Goal: Contribute content: Contribute content

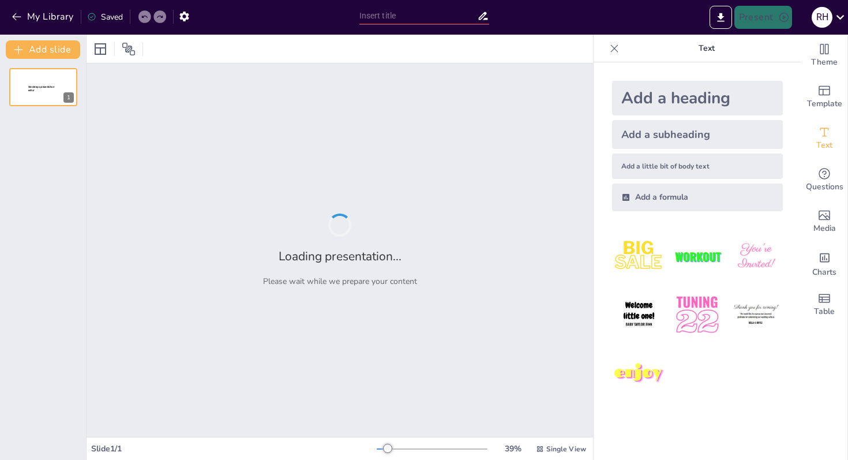
type input "Access vs. Excel: Key Functional Differences"
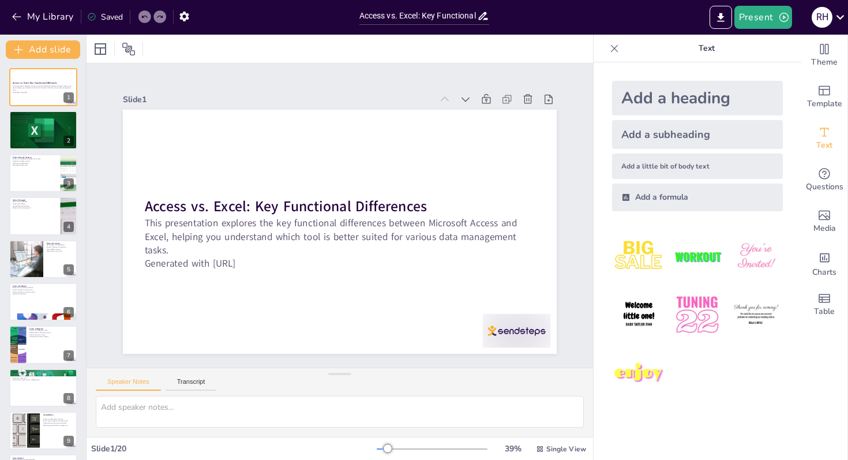
checkbox input "true"
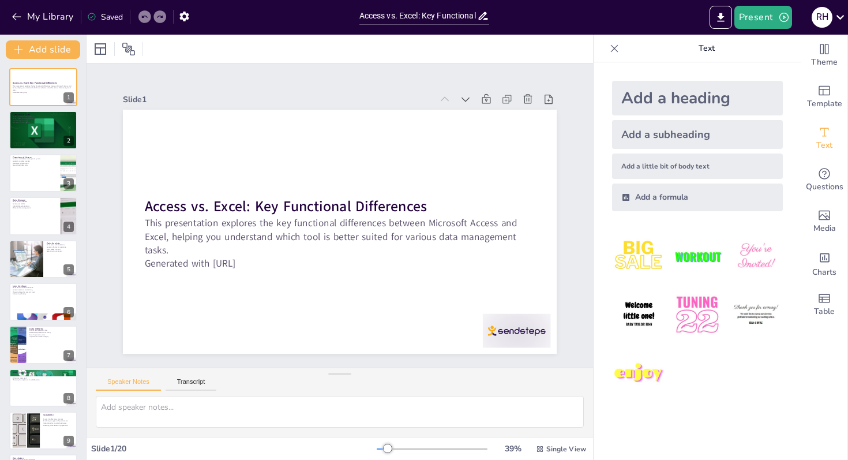
checkbox input "true"
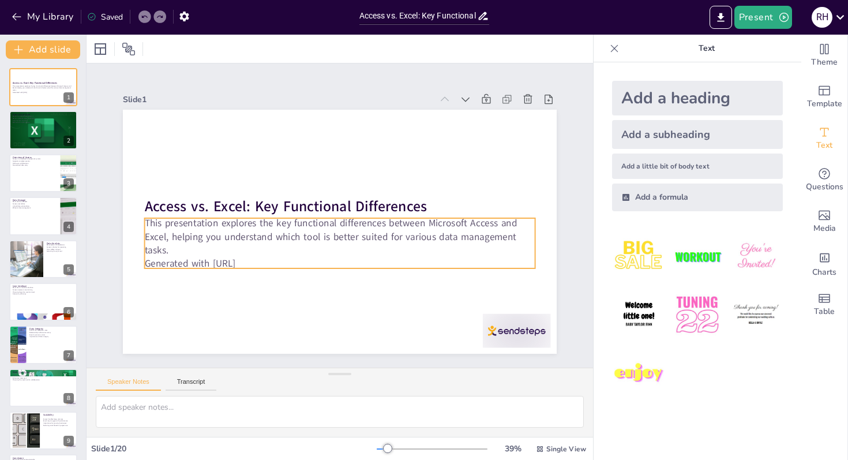
checkbox input "true"
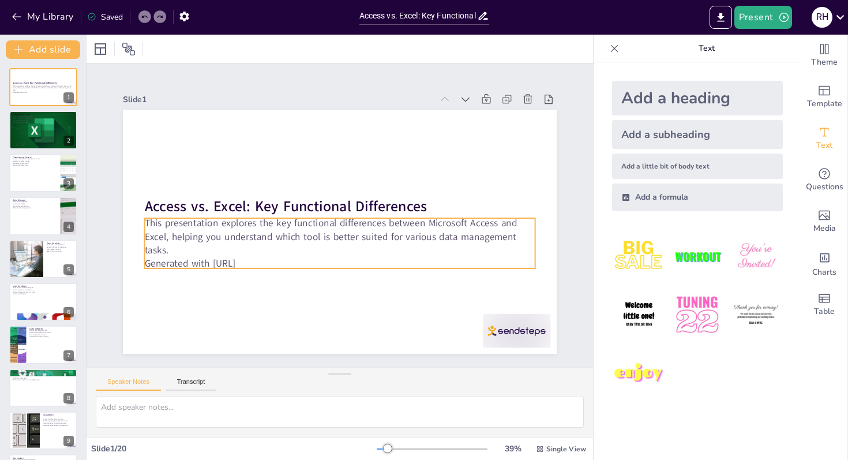
checkbox input "true"
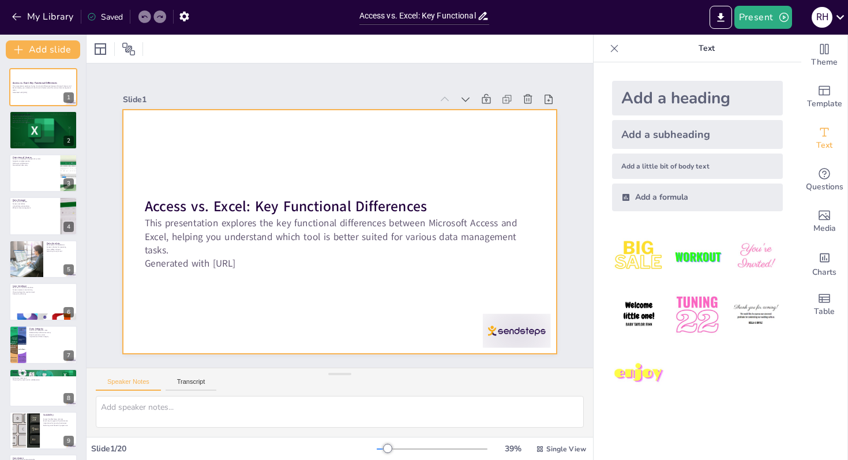
checkbox input "true"
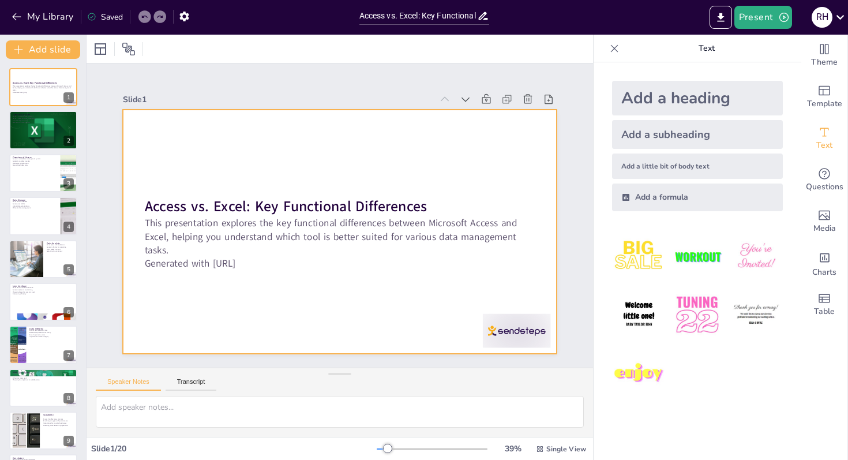
checkbox input "true"
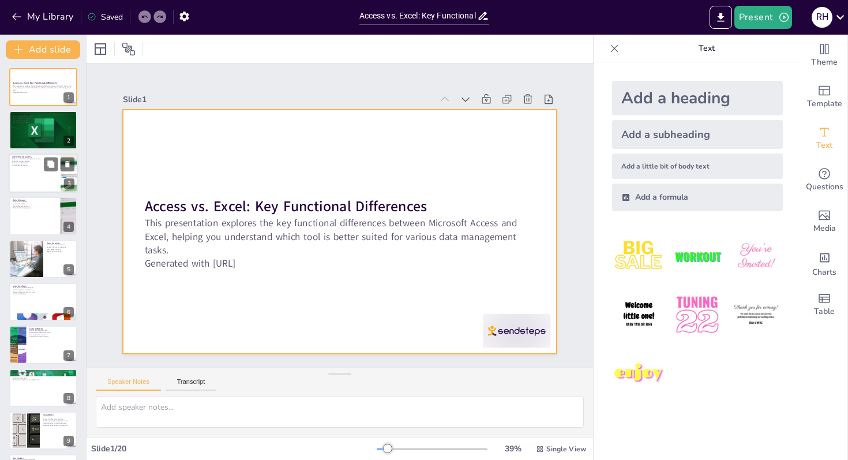
checkbox input "true"
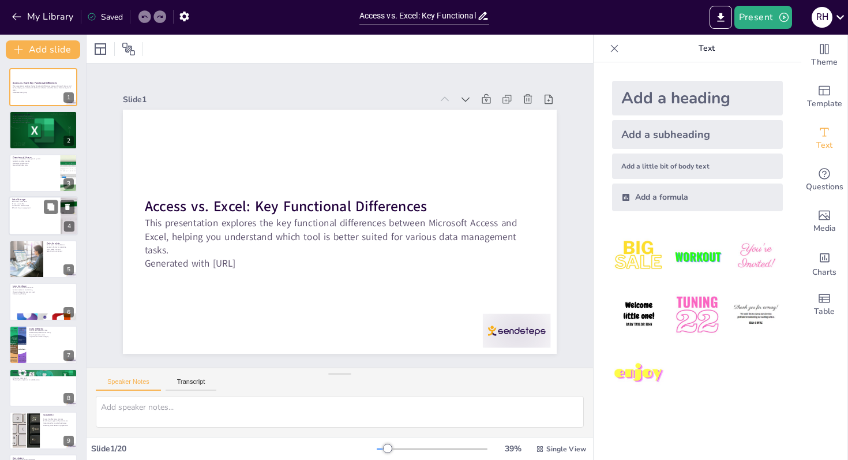
checkbox input "true"
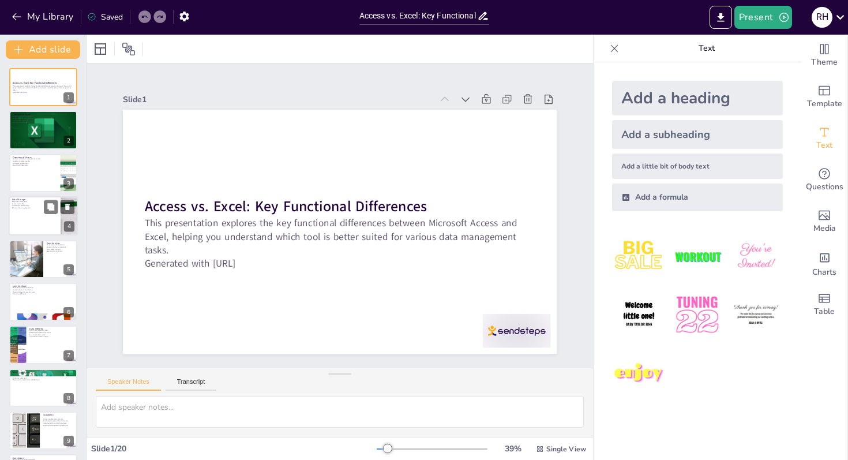
checkbox input "true"
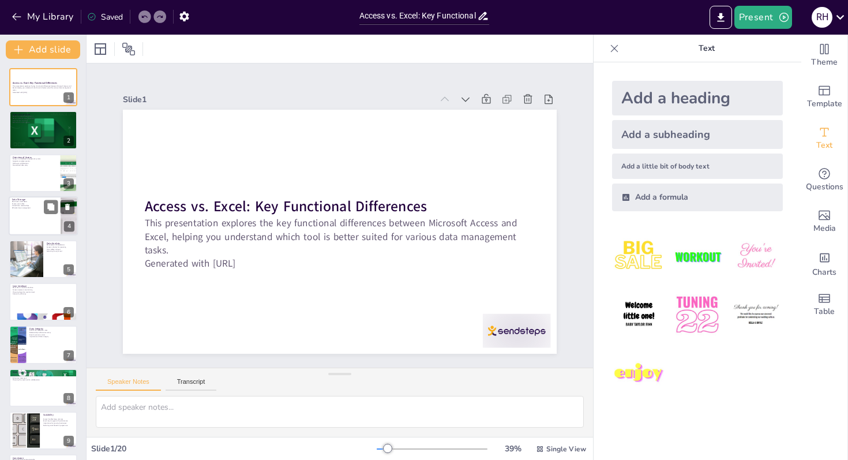
checkbox input "true"
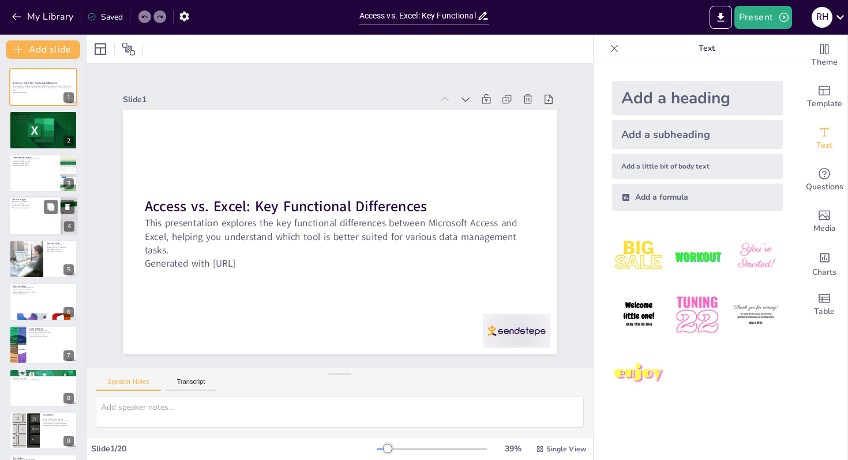
checkbox input "true"
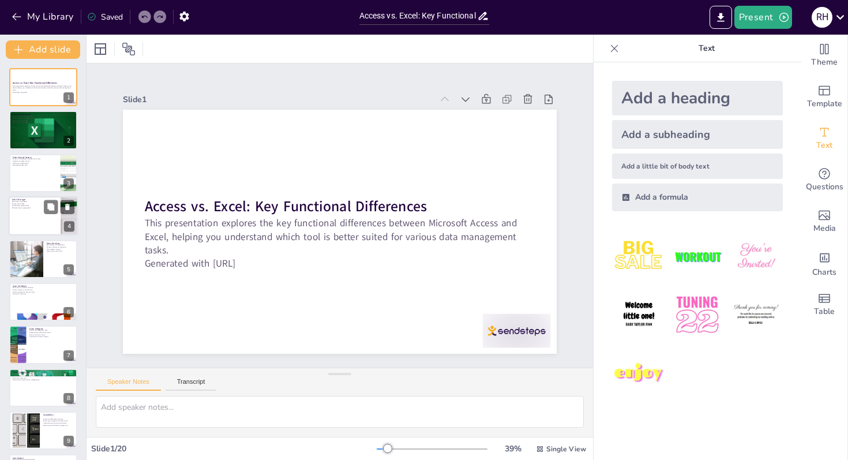
checkbox input "true"
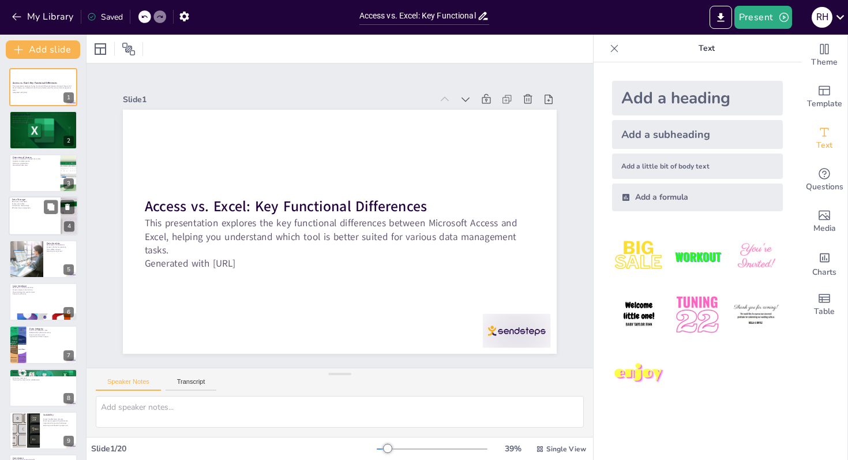
checkbox input "true"
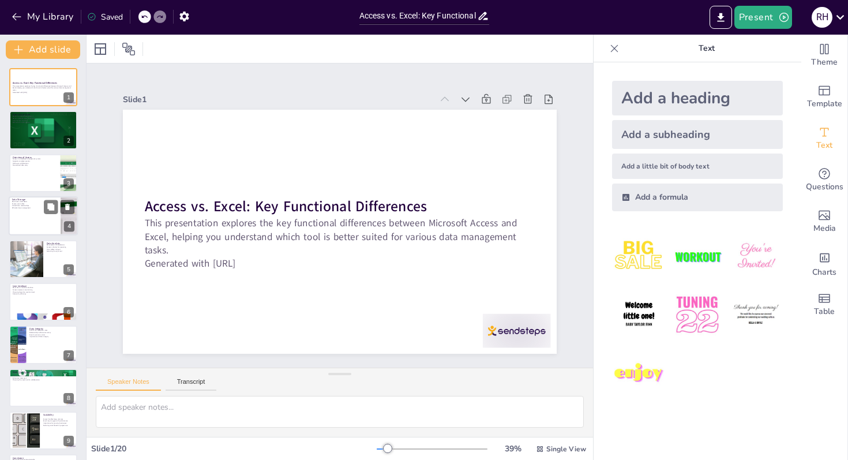
type textarea "Excel serves as a versatile spreadsheet application that excels at numerical da…"
checkbox input "true"
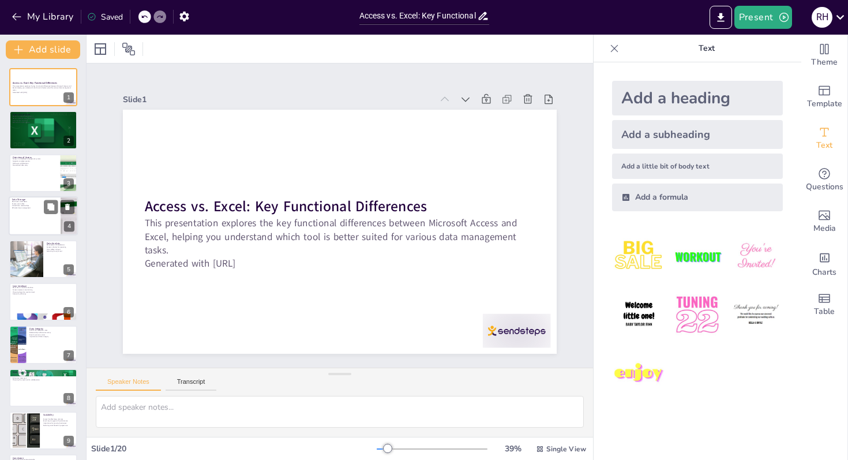
checkbox input "true"
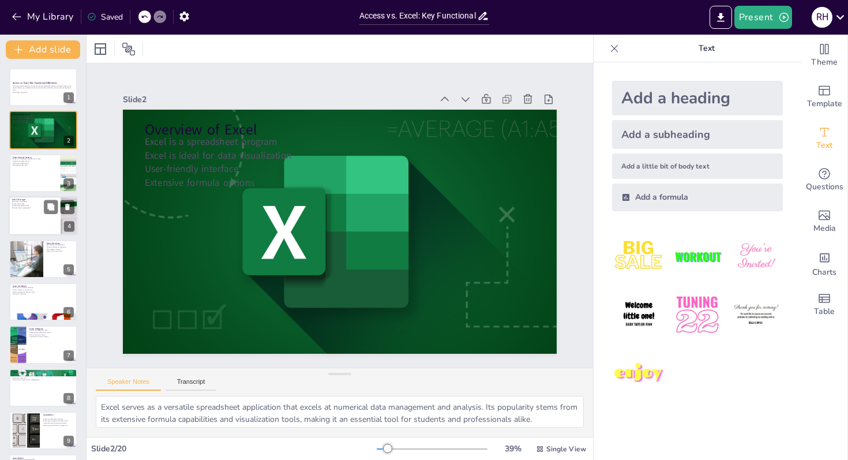
checkbox input "true"
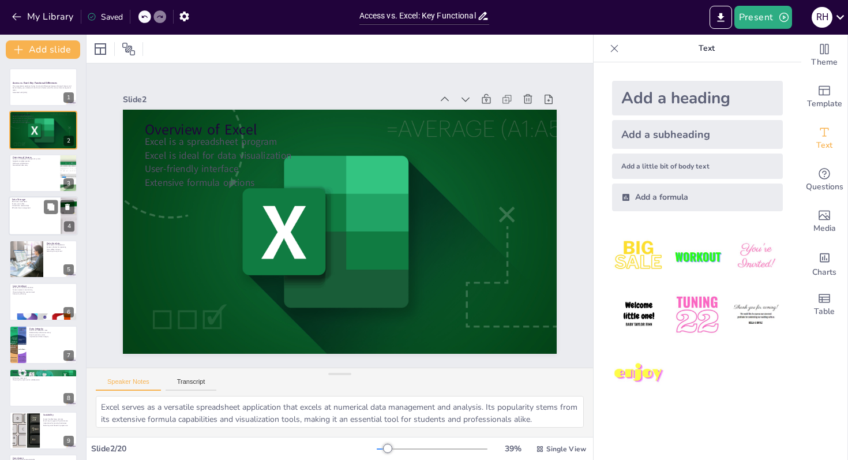
type textarea "Access is fundamentally different from Excel as it is built to manage databases…"
checkbox input "true"
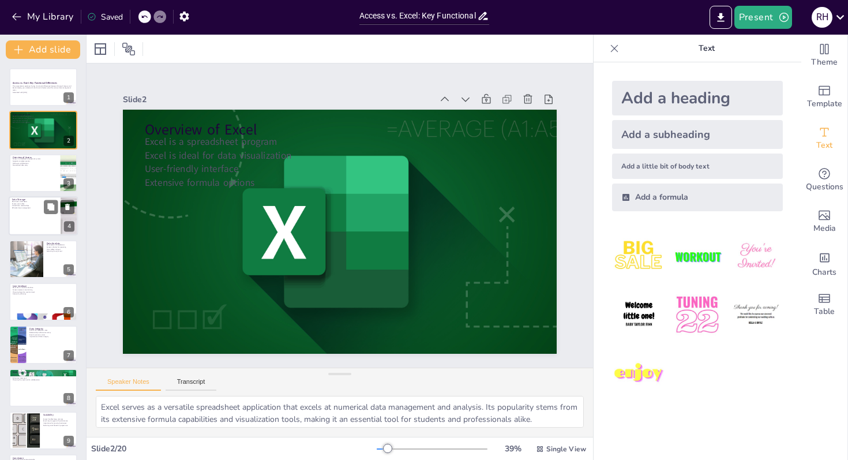
checkbox input "true"
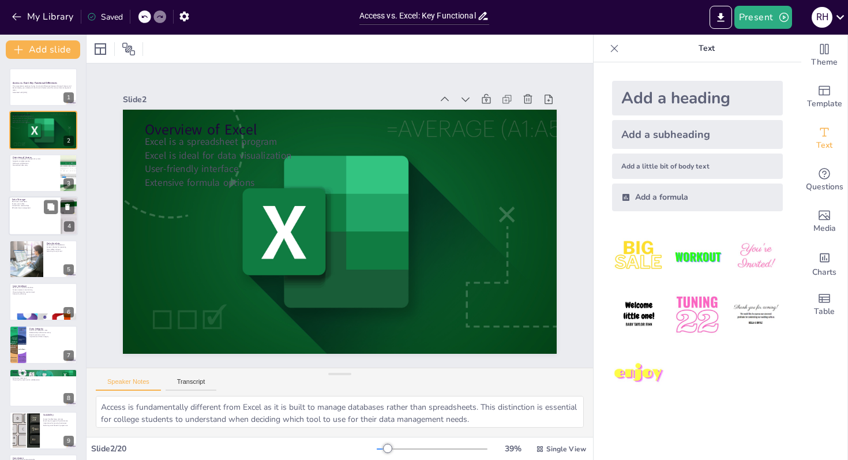
checkbox input "true"
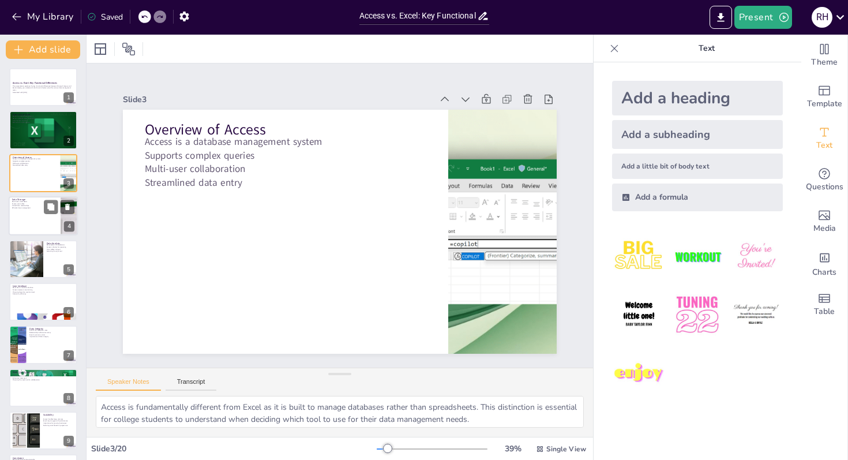
type textarea "Excel's reliance on worksheets can limit its effectiveness for larger datasets,…"
checkbox input "true"
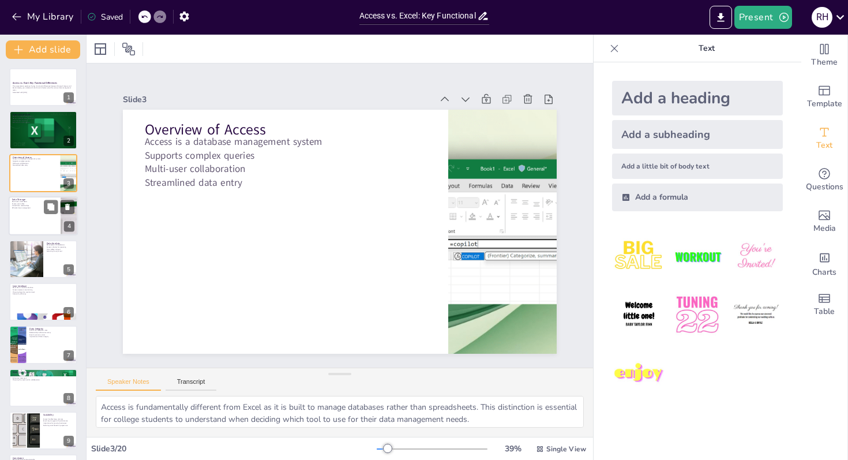
checkbox input "true"
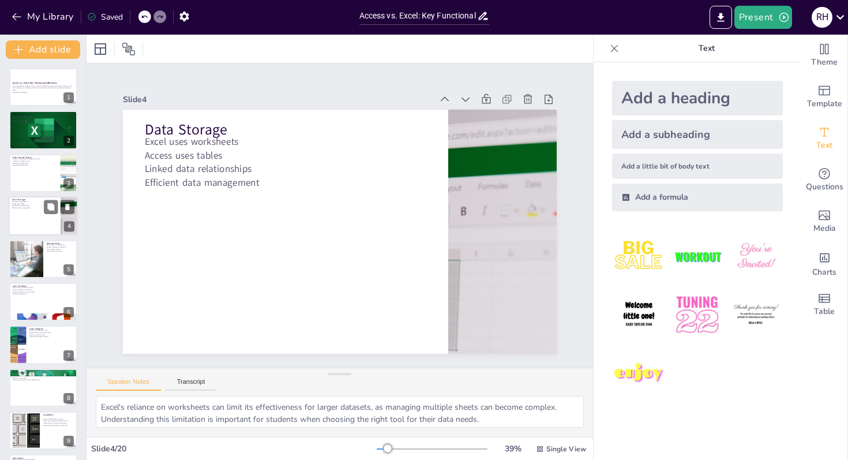
checkbox input "true"
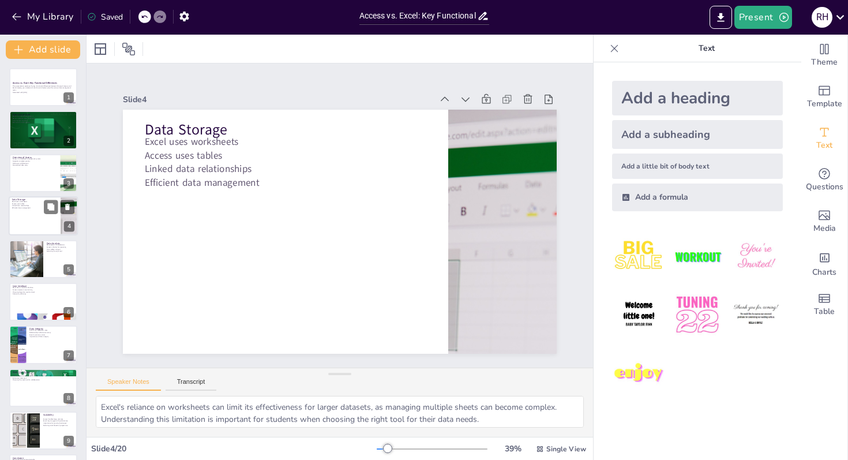
type textarea "Excel's robust calculation capabilities are one of its primary strengths, makin…"
checkbox input "true"
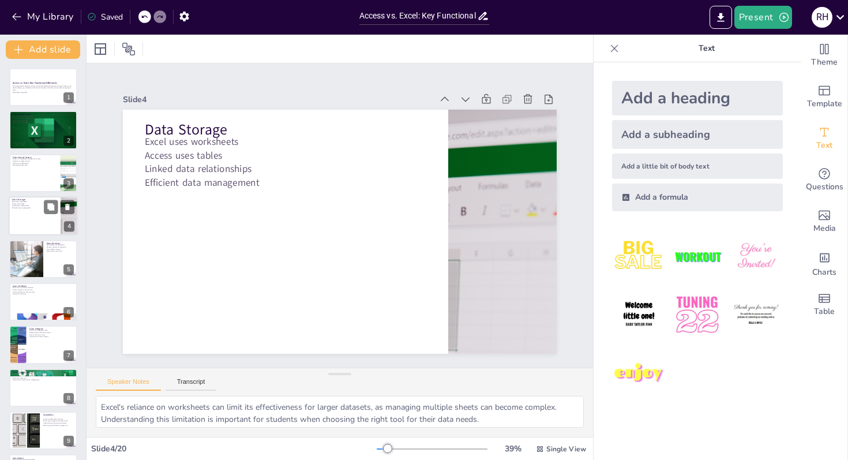
checkbox input "true"
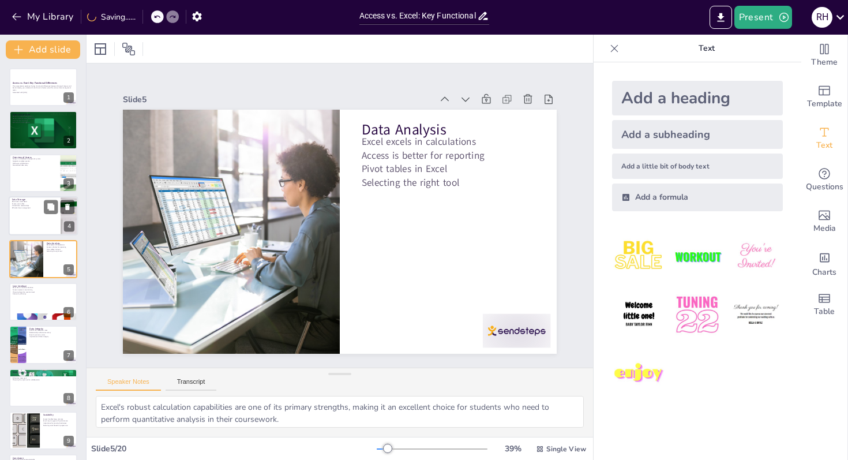
checkbox input "true"
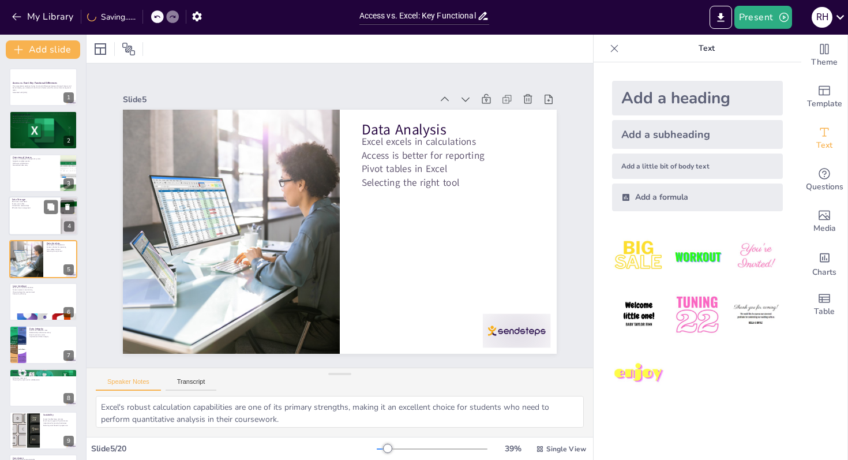
type textarea "The intuitive design of Excel allows users to quickly adapt and start using the…"
checkbox input "true"
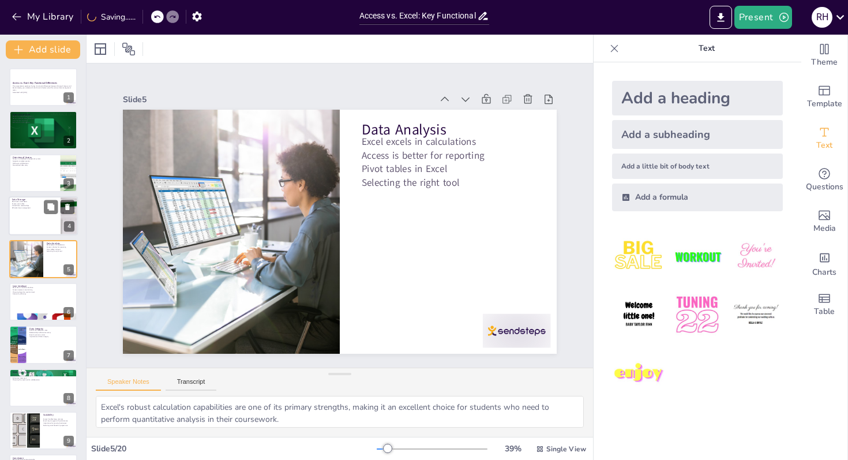
checkbox input "true"
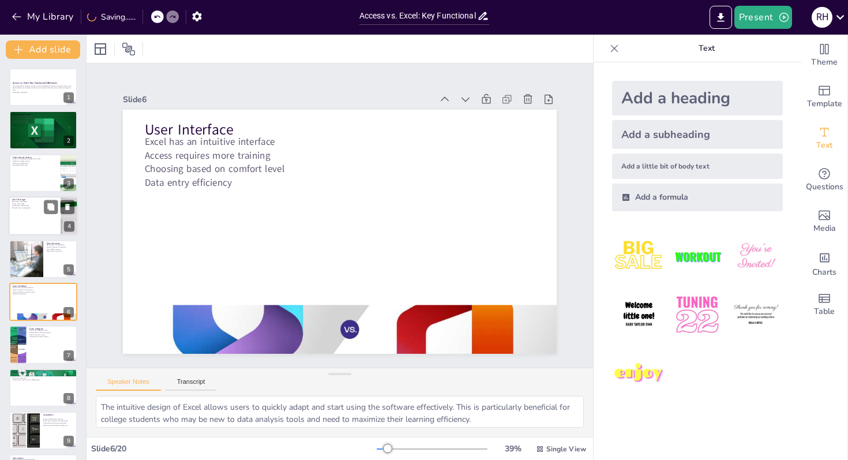
checkbox input "true"
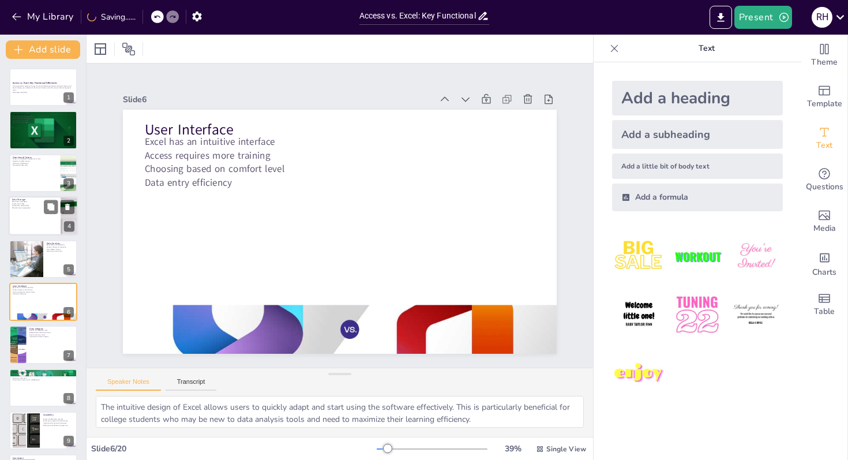
type textarea "The validation rules in Access are essential for maintaining data integrity, wh…"
checkbox input "true"
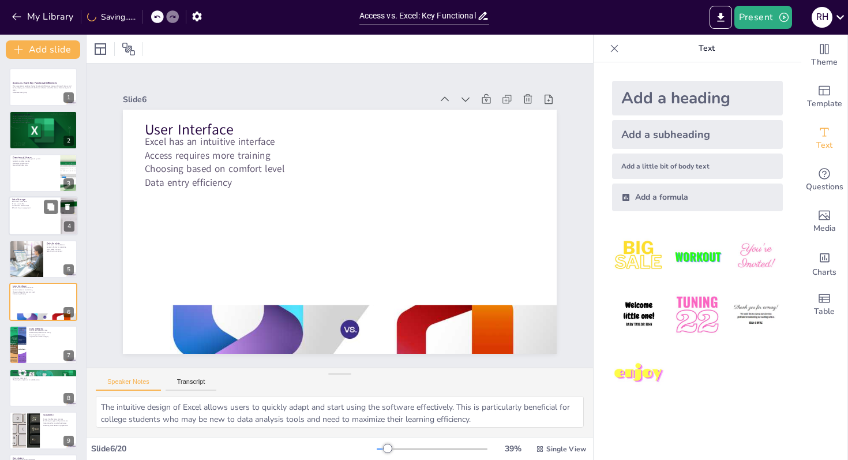
checkbox input "true"
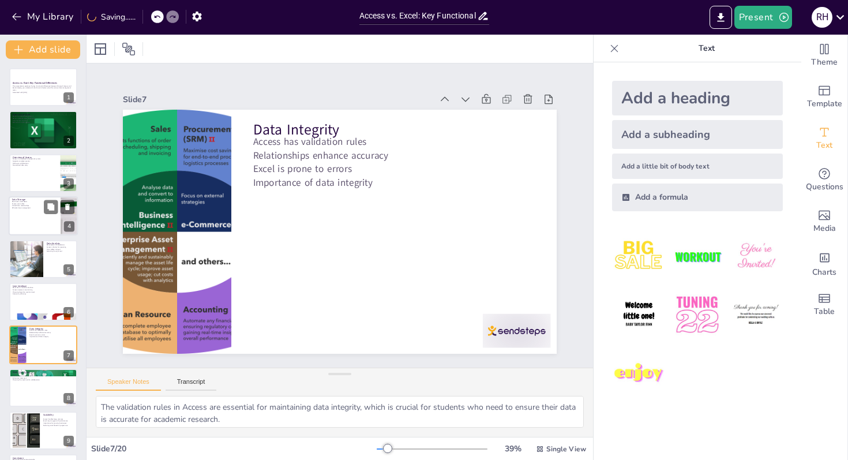
checkbox input "true"
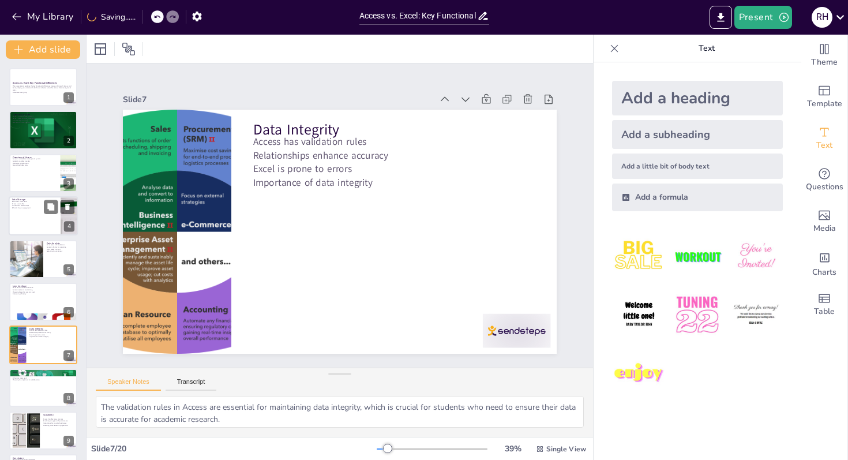
type textarea "Access's ability to support multiple users working concurrently is a major adva…"
checkbox input "true"
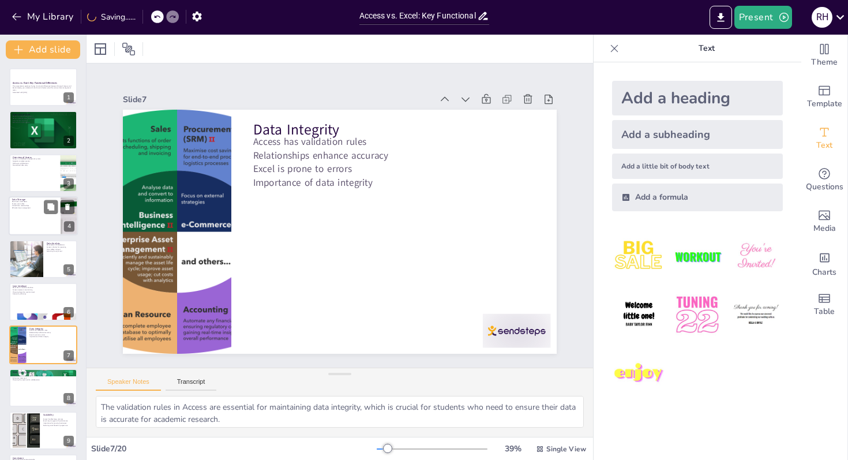
checkbox input "true"
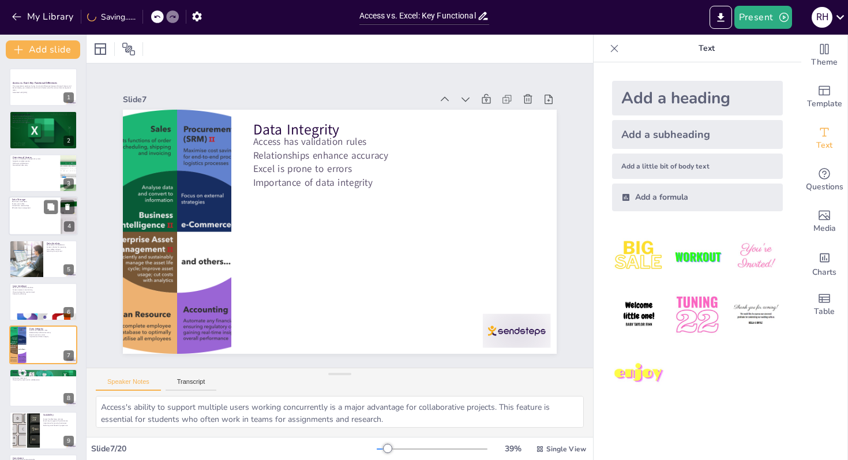
checkbox input "true"
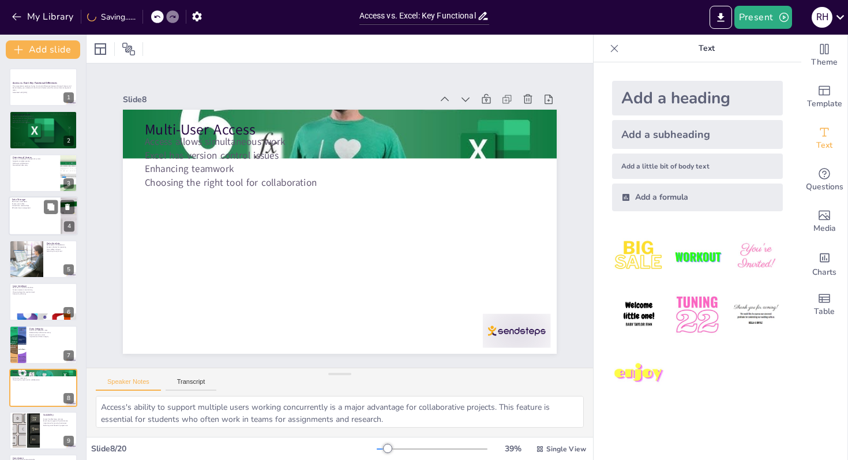
type textarea "The scalability of Access allows it to manage larger datasets effectively, maki…"
checkbox input "true"
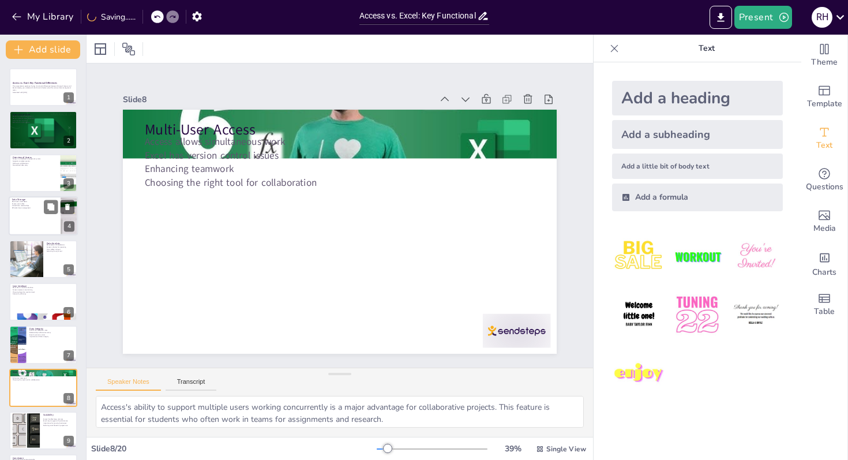
checkbox input "true"
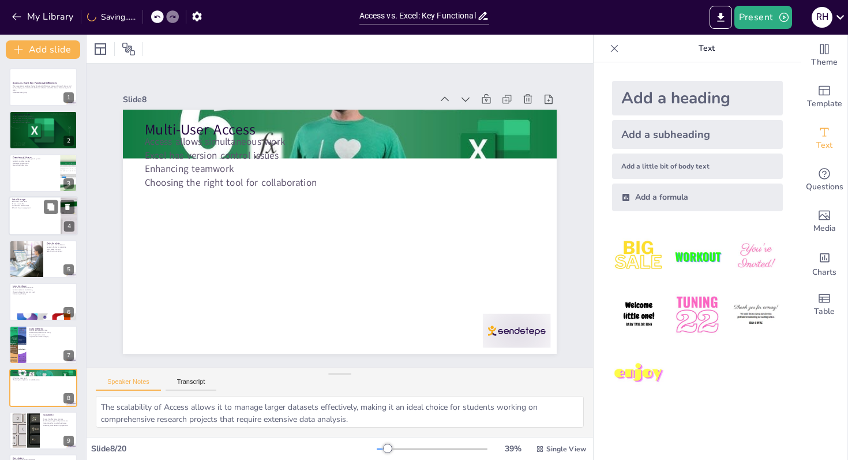
checkbox input "true"
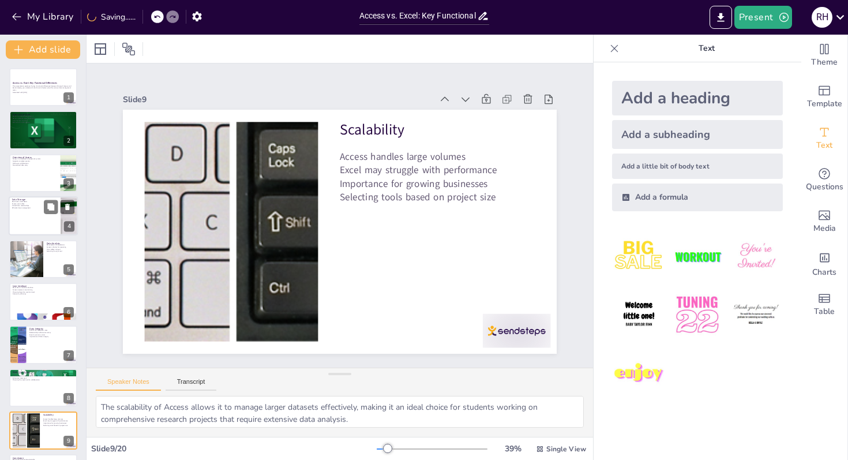
type textarea "Recognizing the unique strengths of both Access and Excel is vital for students…"
checkbox input "true"
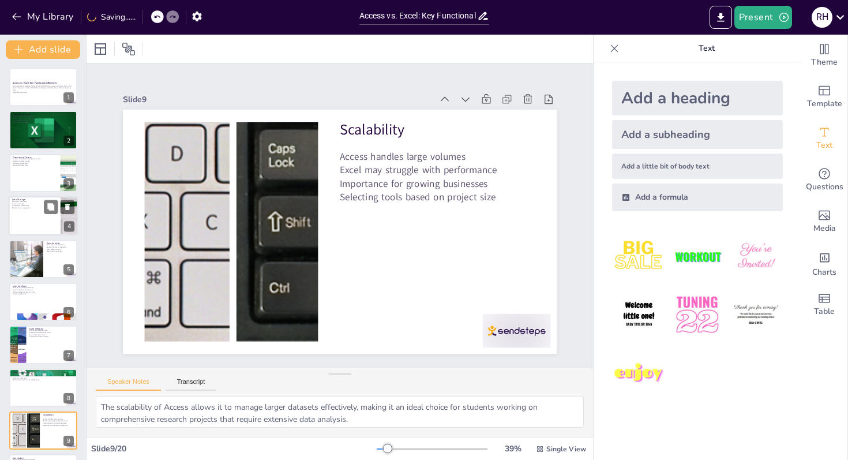
checkbox input "true"
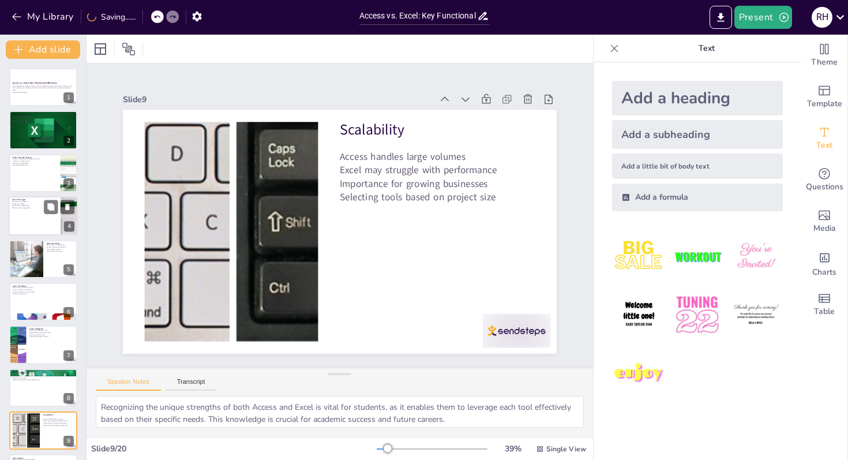
checkbox input "true"
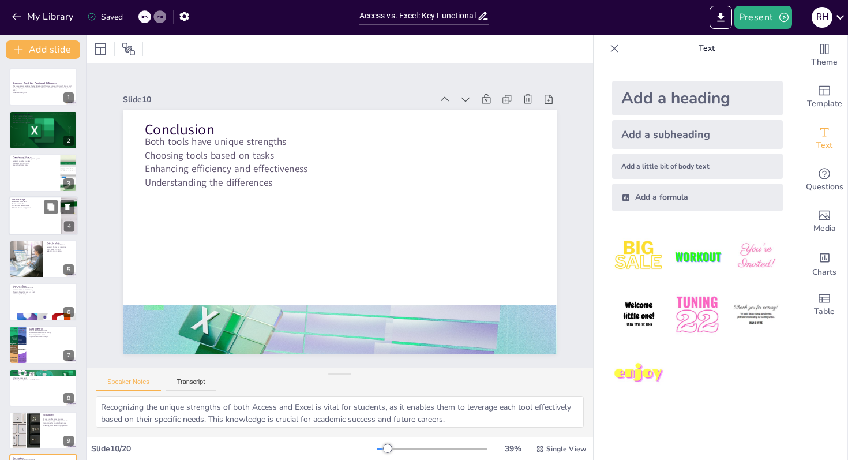
checkbox input "true"
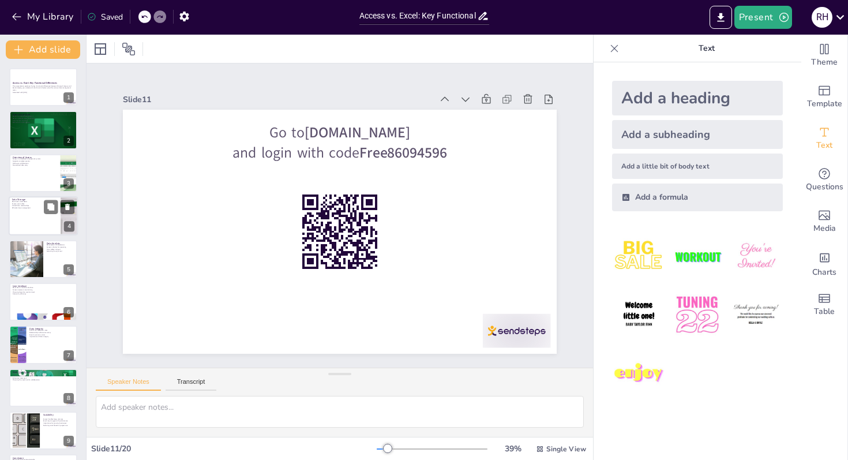
checkbox input "true"
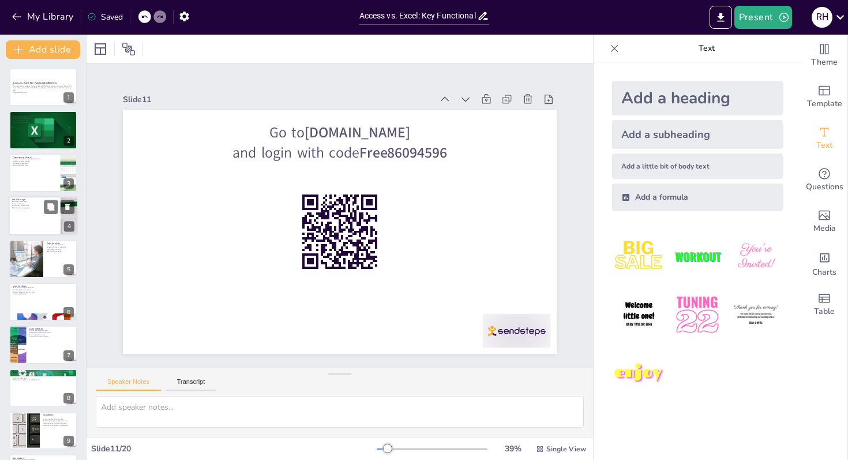
checkbox input "true"
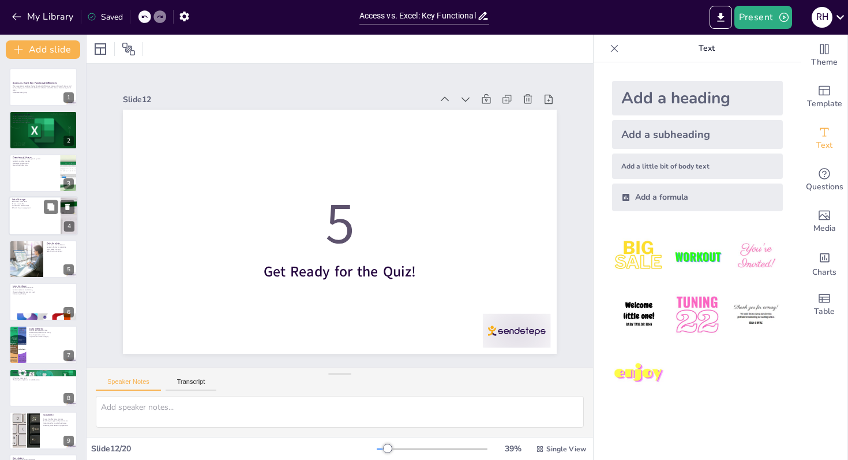
checkbox input "true"
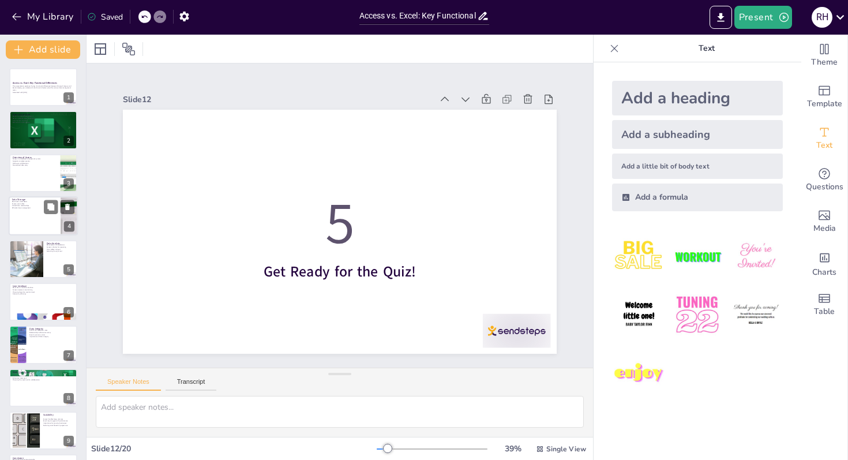
checkbox input "true"
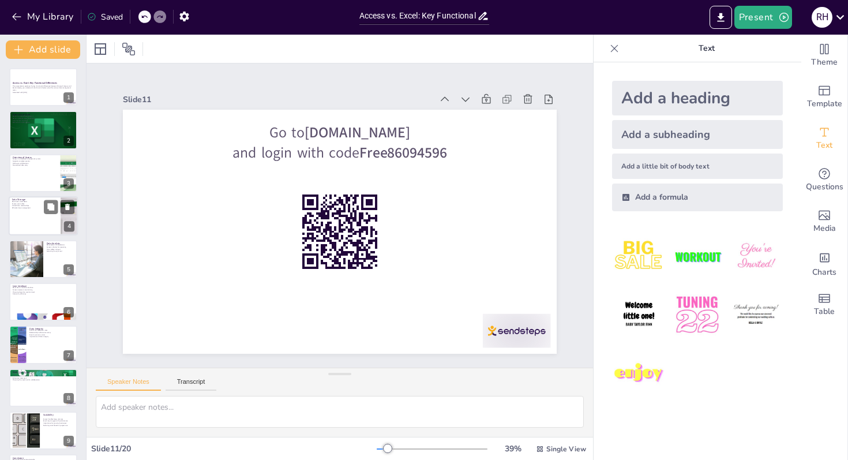
checkbox input "true"
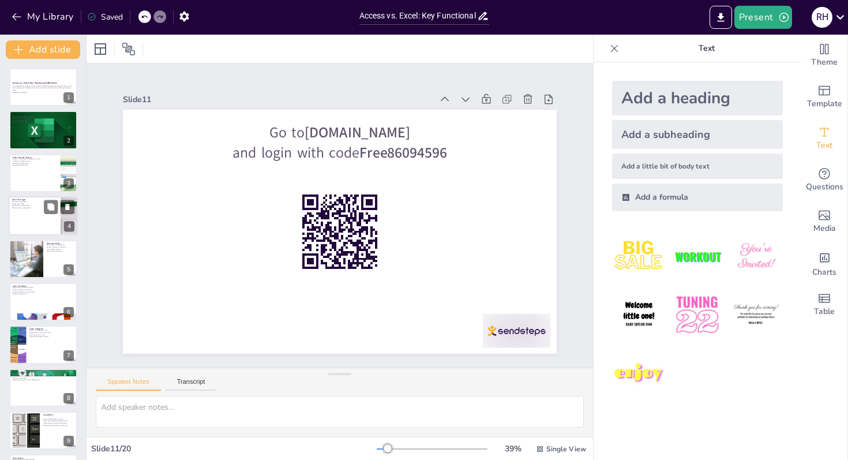
checkbox input "true"
